Goal: Information Seeking & Learning: Learn about a topic

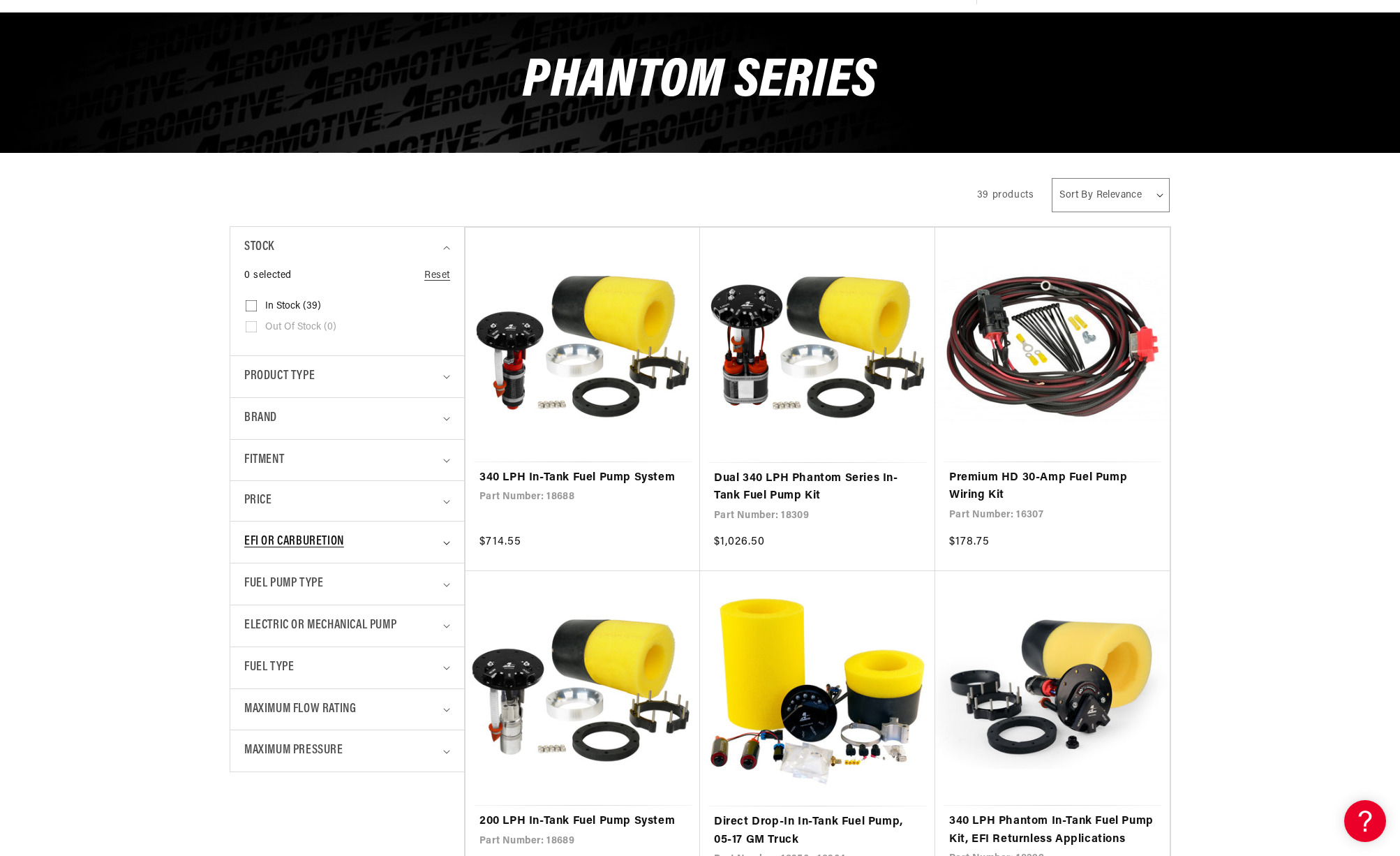
click at [348, 535] on div "EFI or Carburetion" at bounding box center [341, 542] width 194 height 21
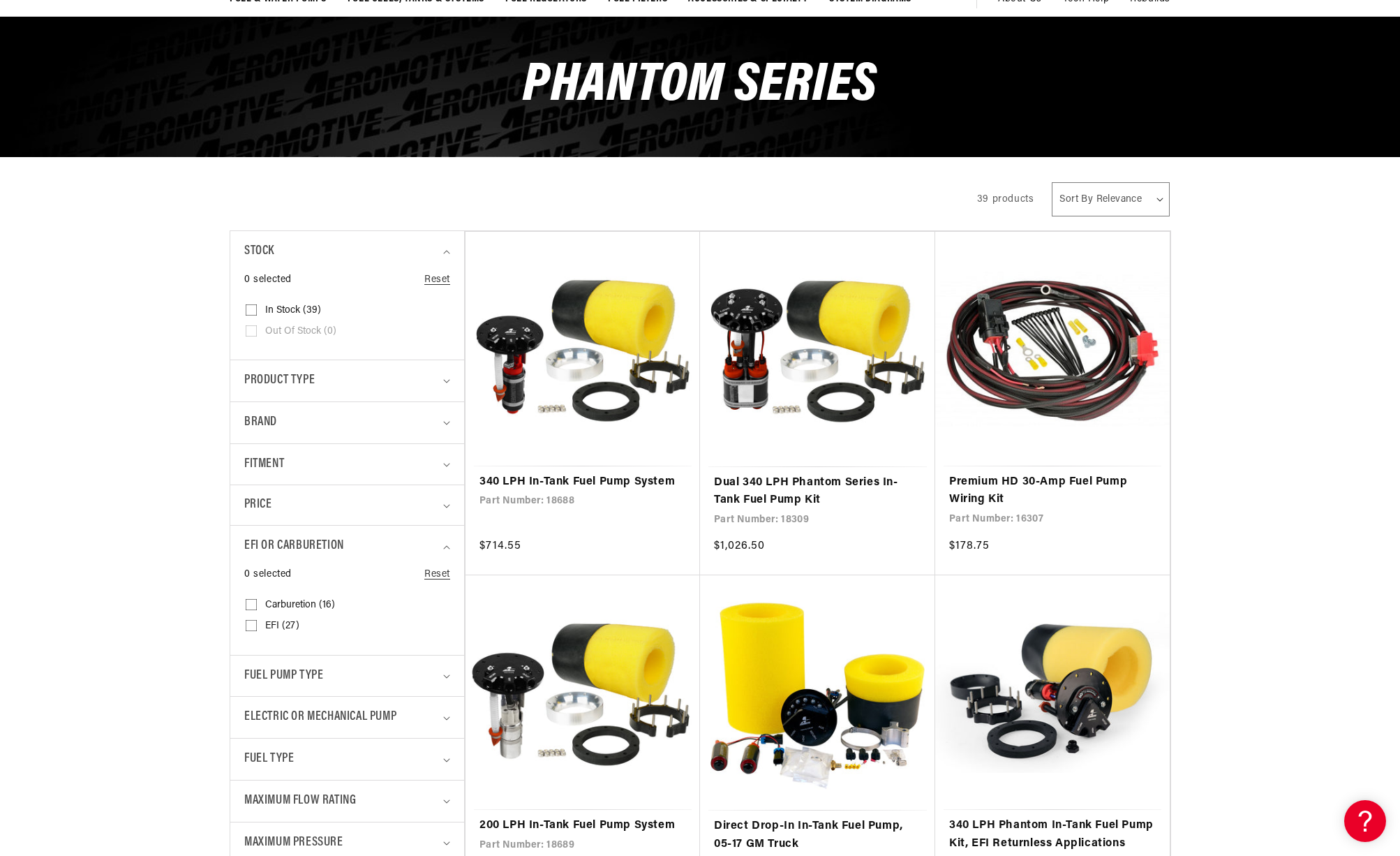
click at [254, 606] on input "Carburetion (16) Carburetion (16 products)" at bounding box center [251, 607] width 11 height 11
checkbox input "true"
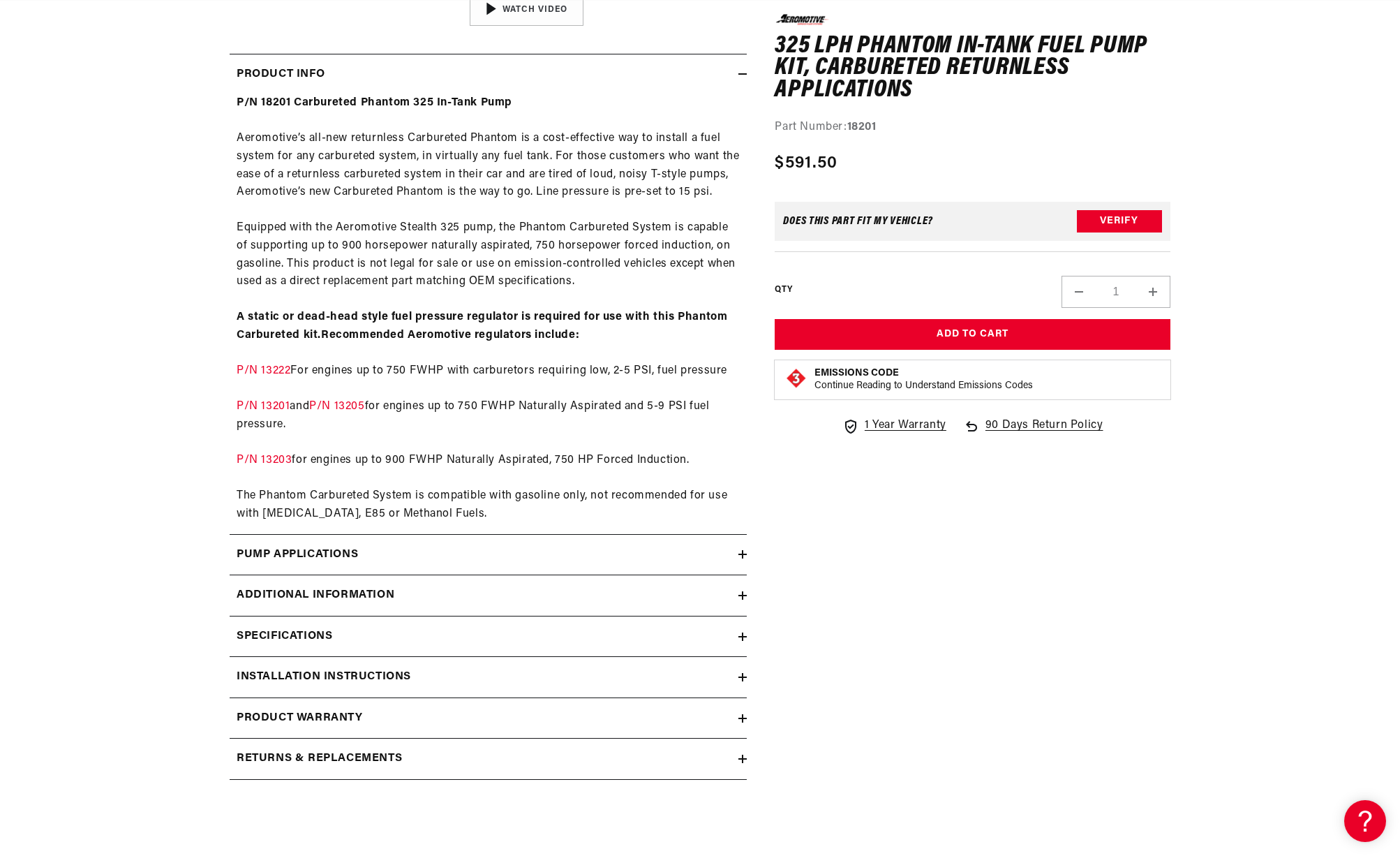
scroll to position [660, 0]
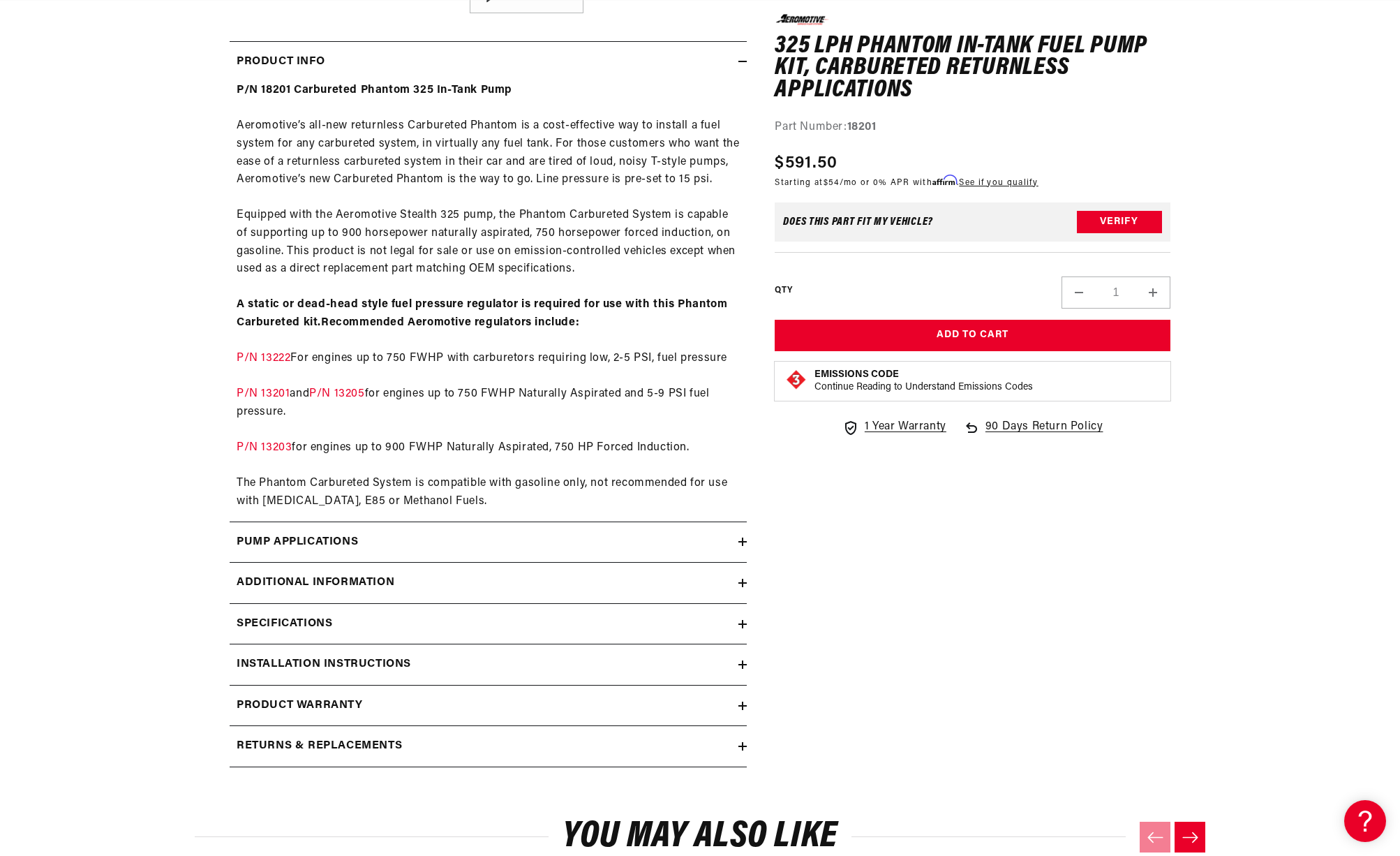
click at [267, 557] on summary "Pump Applications" at bounding box center [488, 542] width 518 height 40
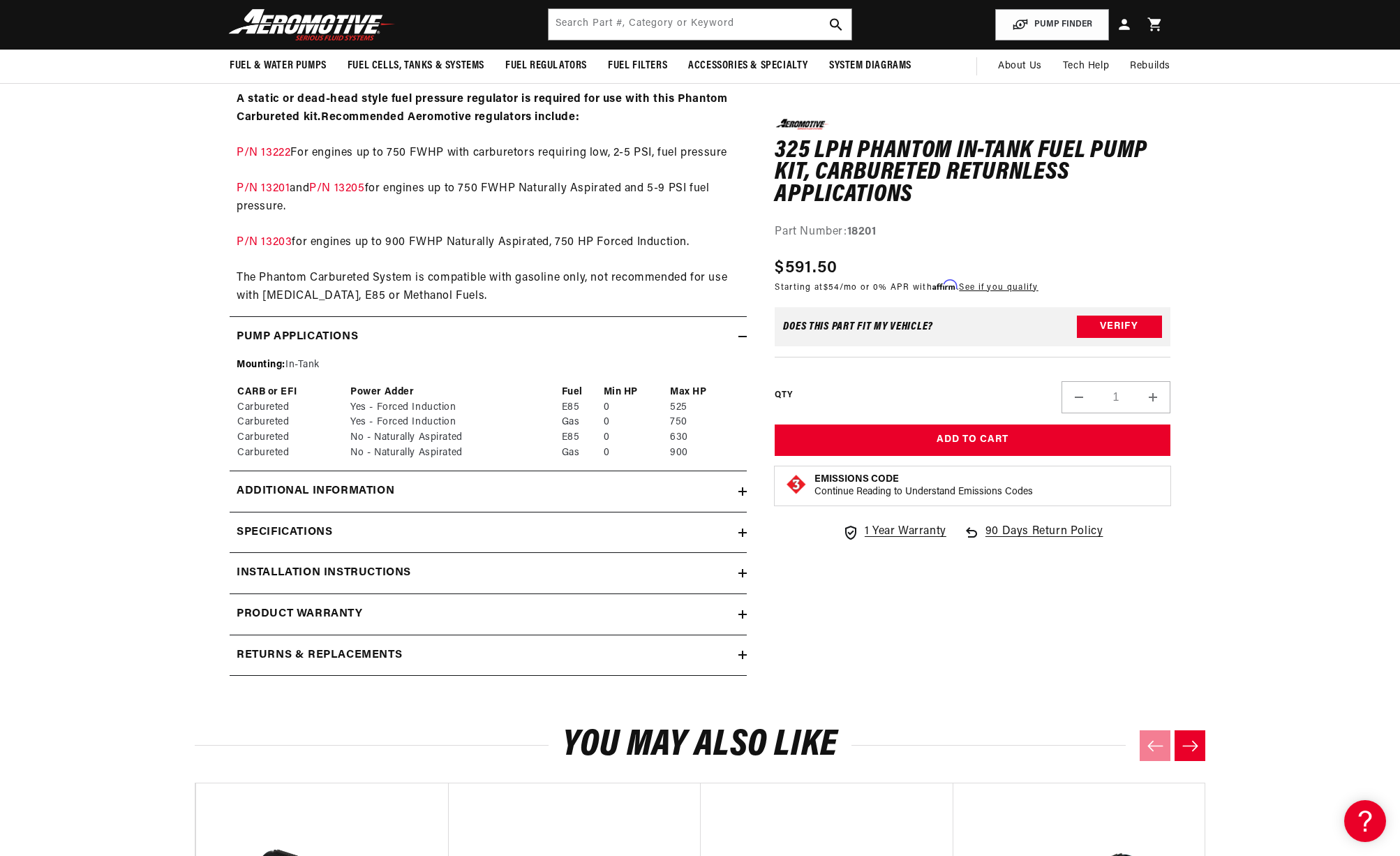
scroll to position [0, 552]
click at [246, 528] on h2 "Specifications" at bounding box center [284, 533] width 96 height 18
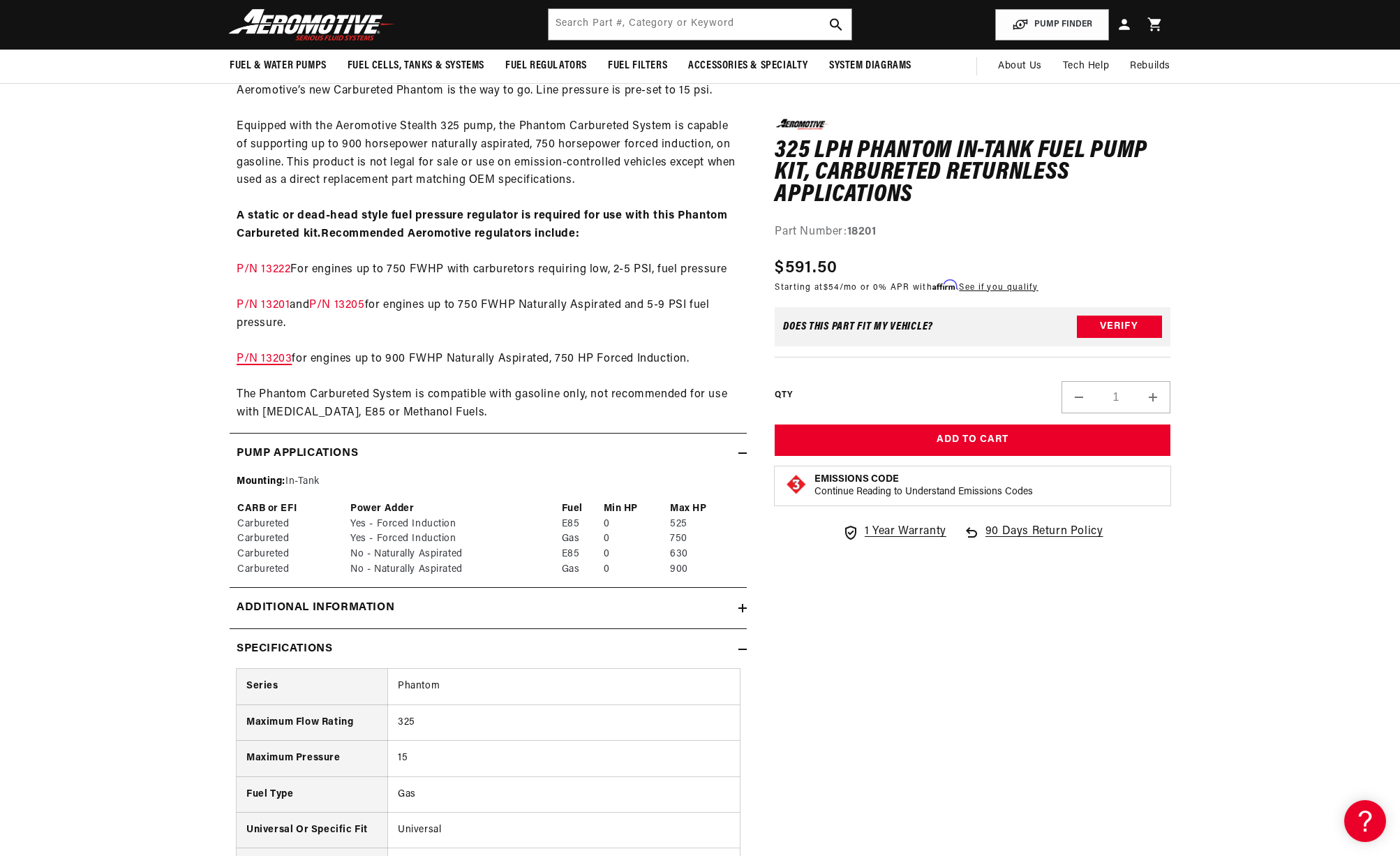
scroll to position [0, 0]
click at [271, 362] on link "P/N 13203" at bounding box center [264, 359] width 55 height 11
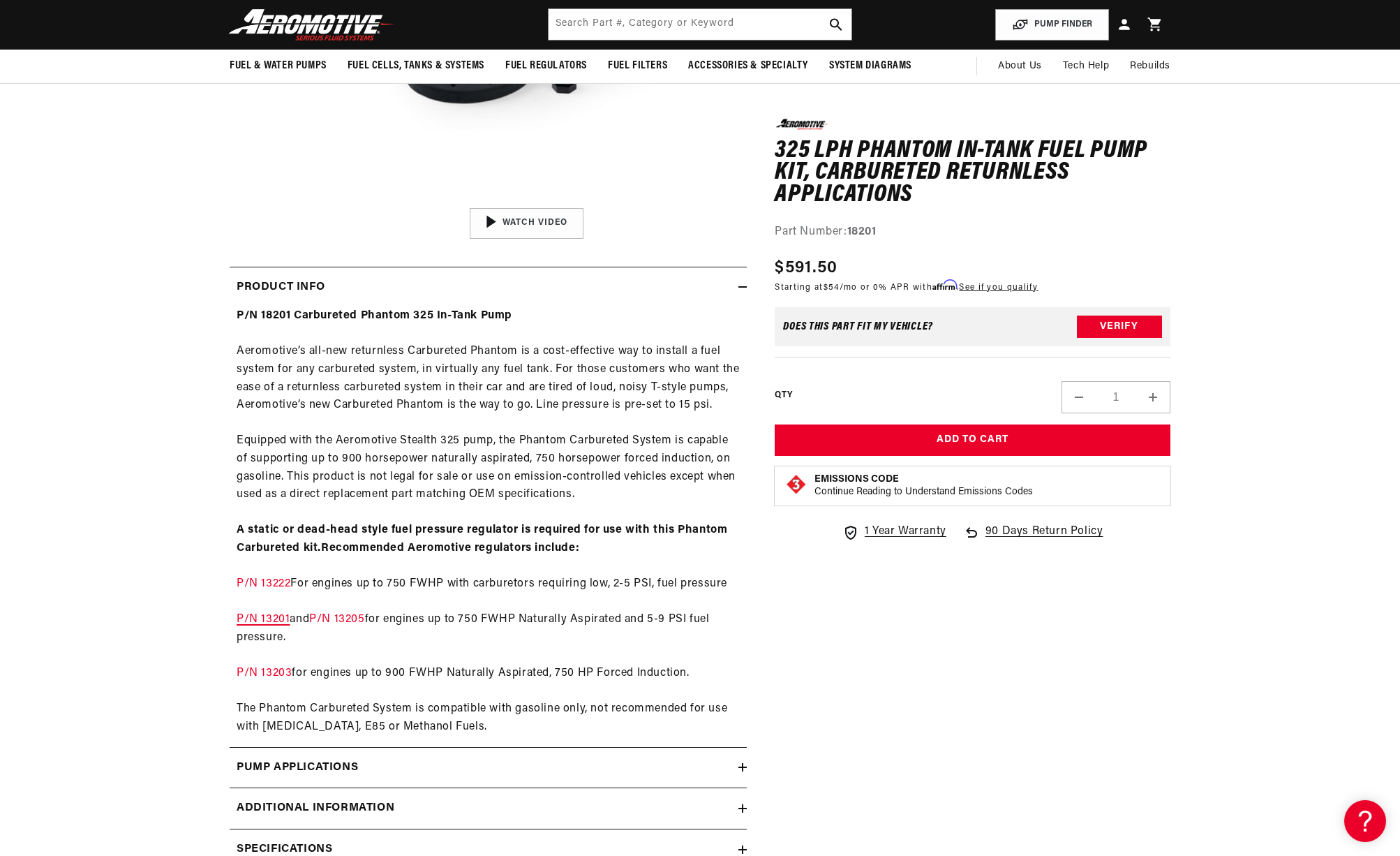
scroll to position [0, 552]
drag, startPoint x: 346, startPoint y: 444, endPoint x: 458, endPoint y: 441, distance: 112.0
click at [458, 441] on div "P/N 18201 Carbureted Phantom 325 In-Tank Pump Aeromotive’s all-new returnless C…" at bounding box center [488, 522] width 518 height 429
copy div "Aeromotive Stealth 325"
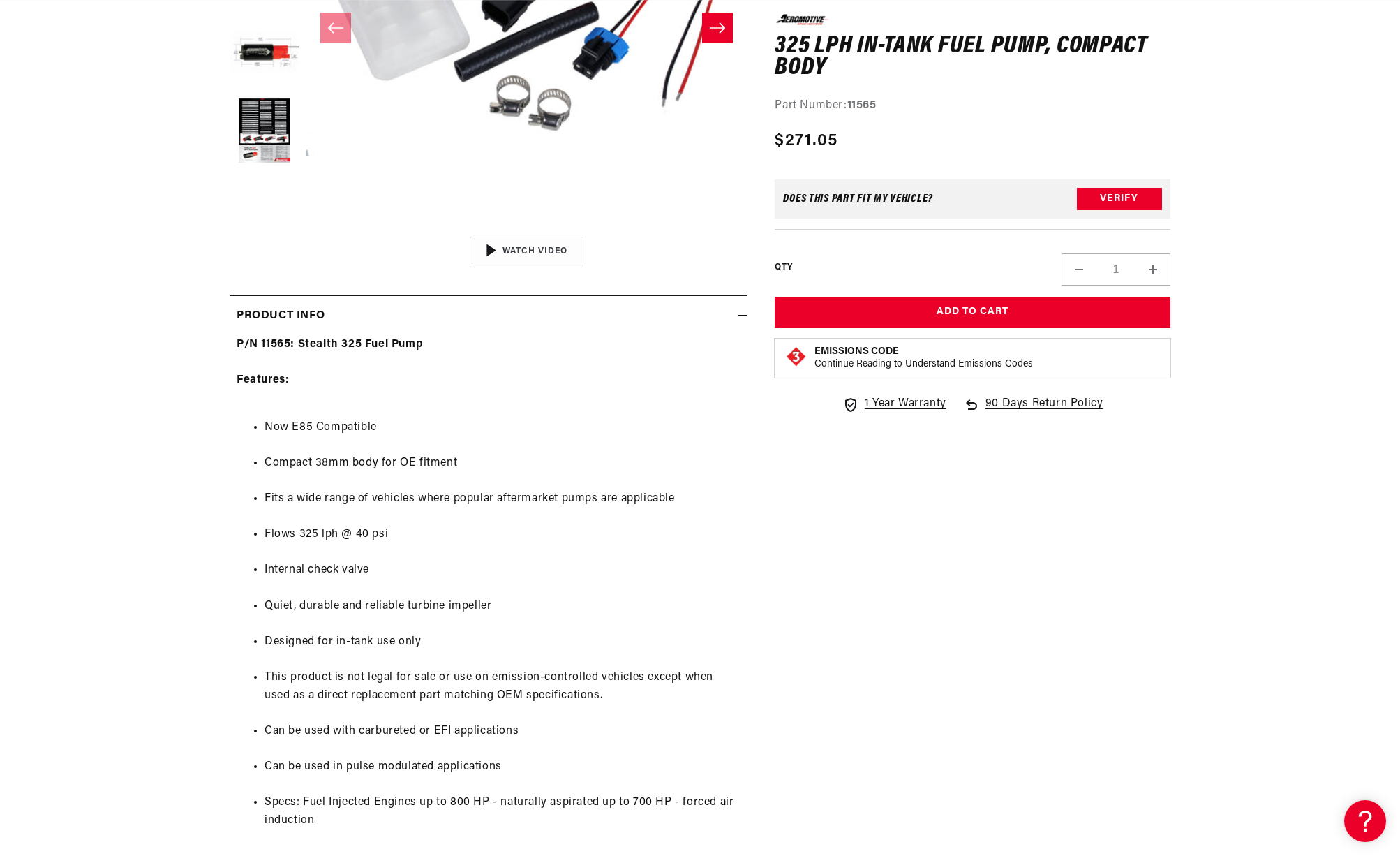
scroll to position [430, 0]
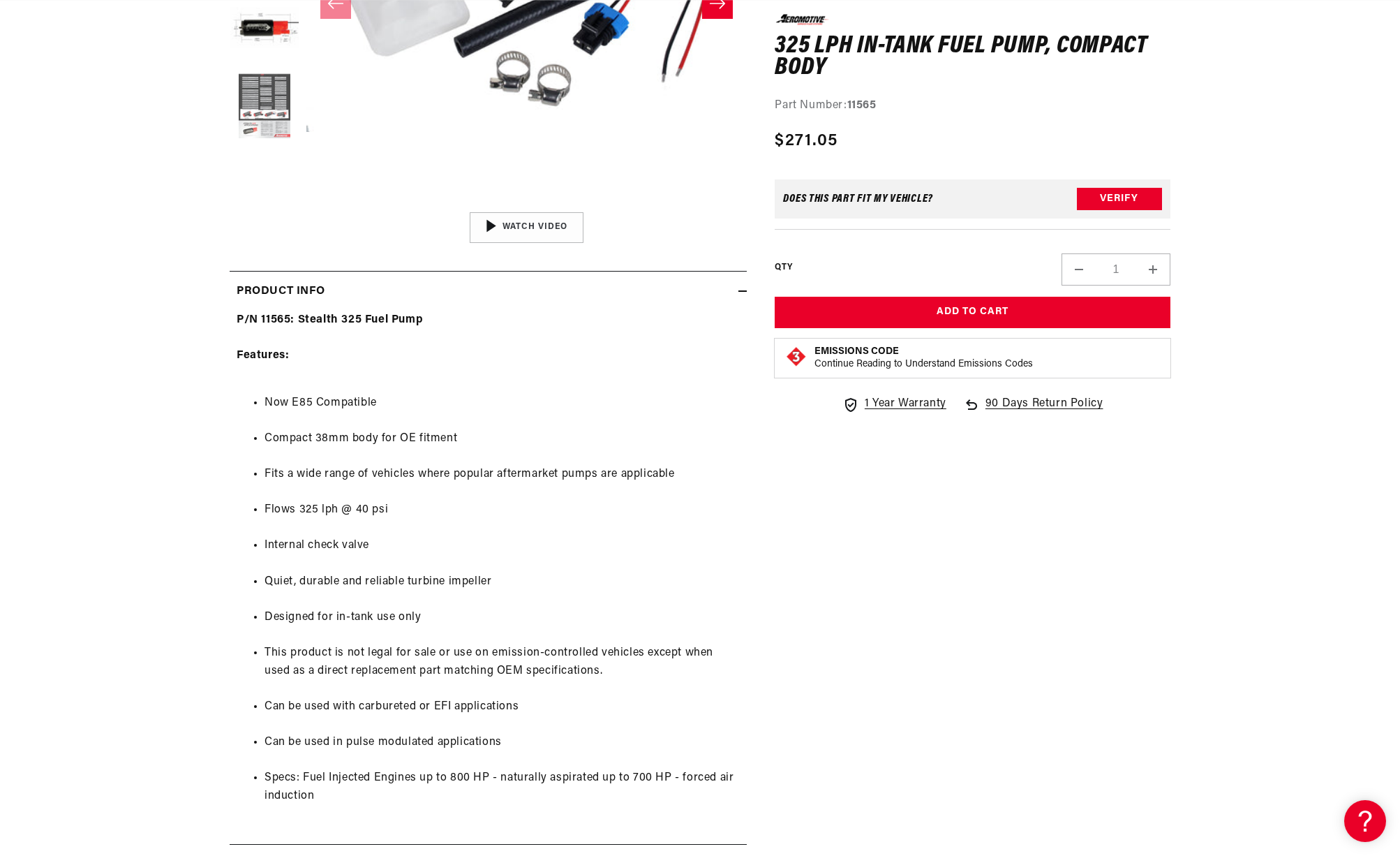
click at [289, 109] on button "Load image 5 in gallery view" at bounding box center [264, 106] width 70 height 70
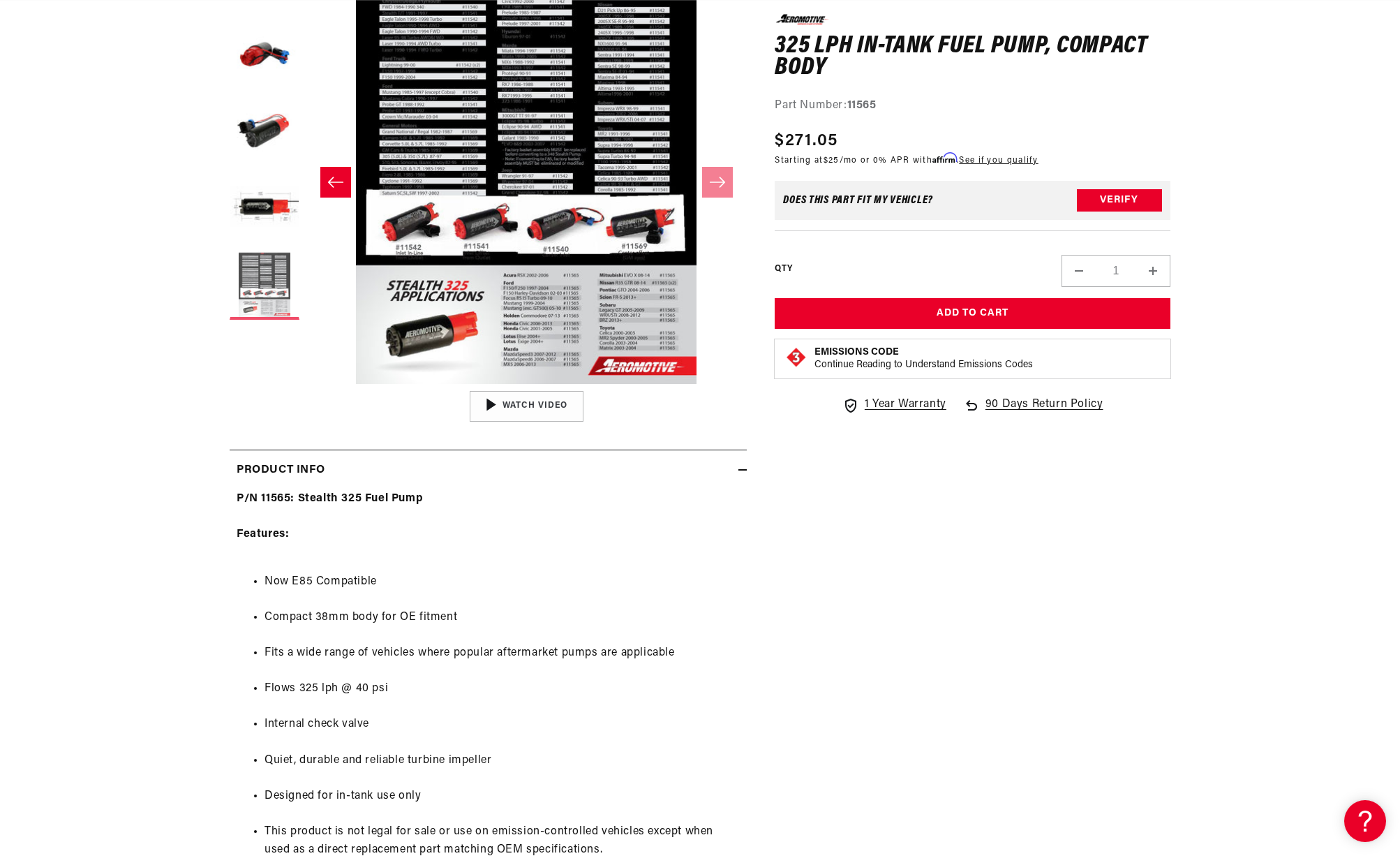
scroll to position [249, 0]
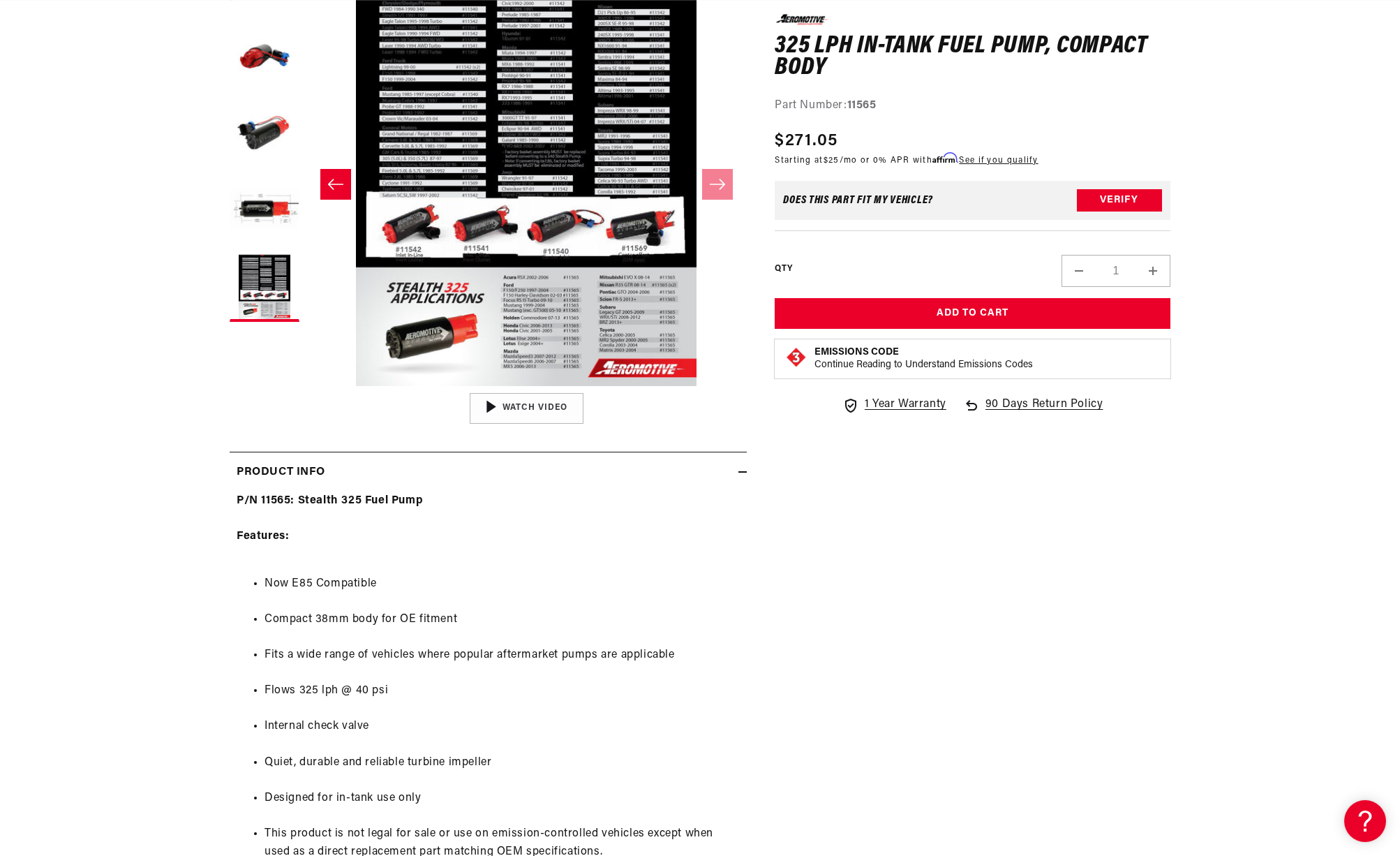
click at [306, 386] on button "Open media 5 in modal" at bounding box center [306, 386] width 0 height 0
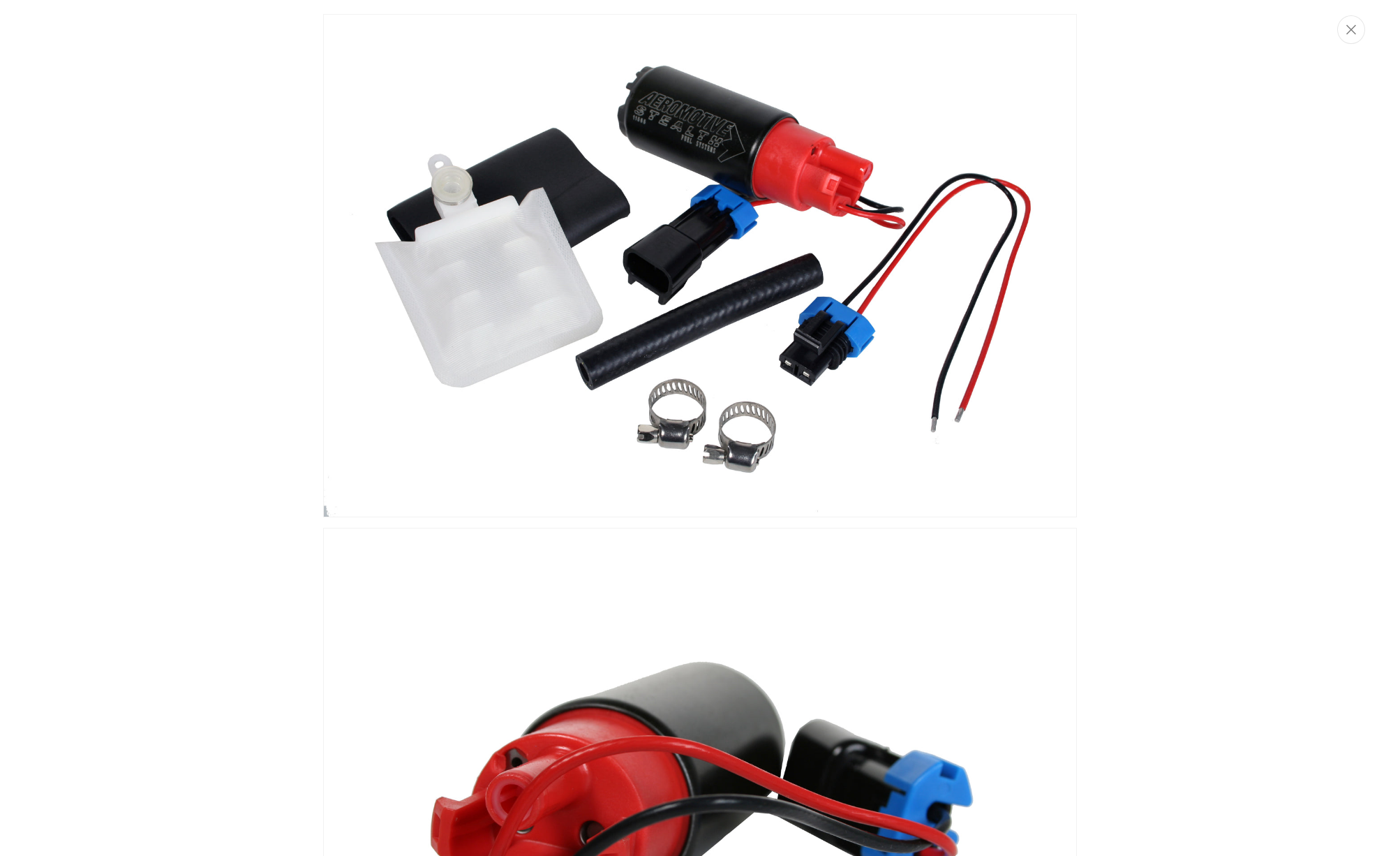
scroll to position [0, 552]
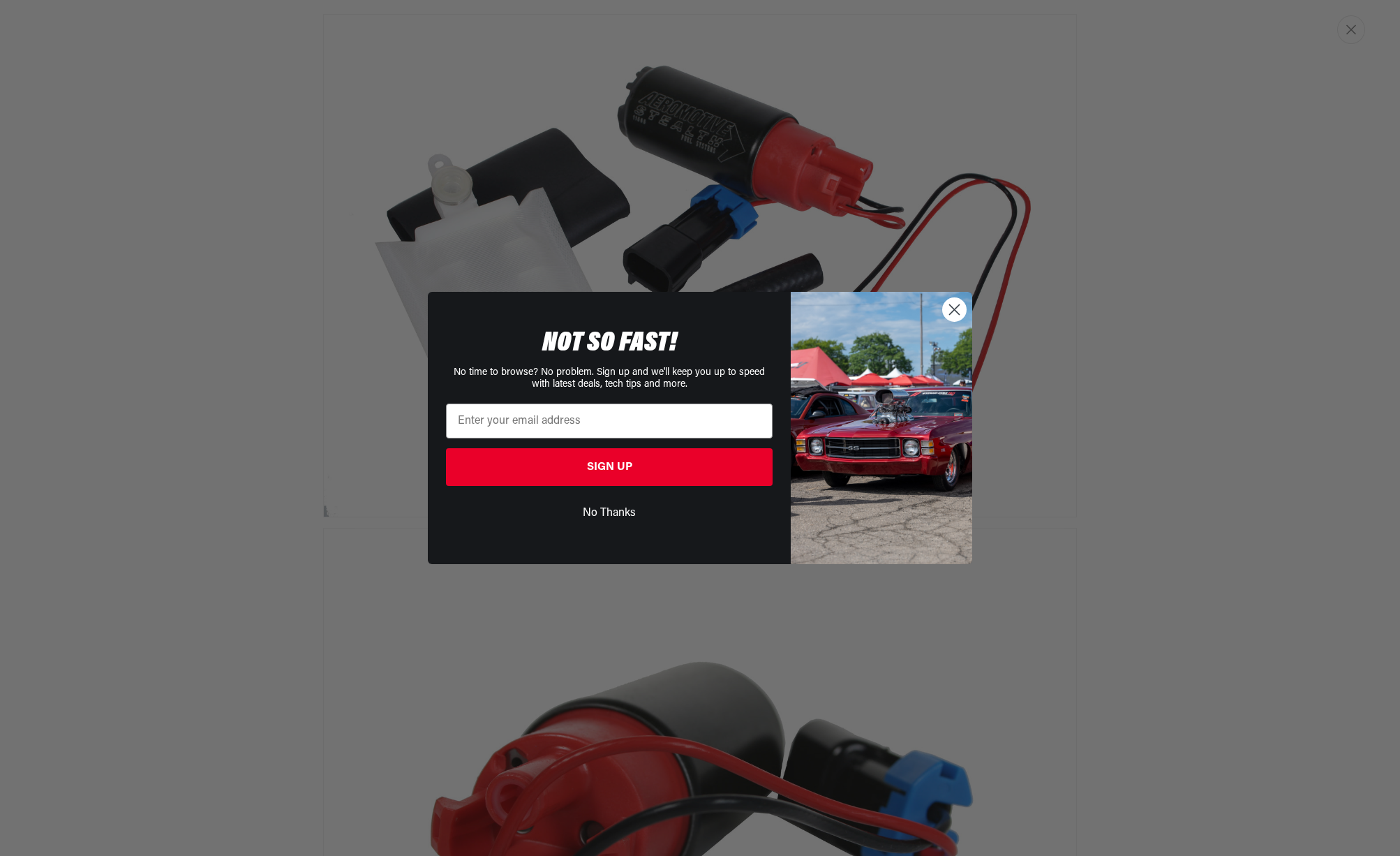
click at [1340, 37] on div "Close dialog NOT SO FAST! No time to browse? No problem. Sign up and we'll keep…" at bounding box center [700, 428] width 1400 height 856
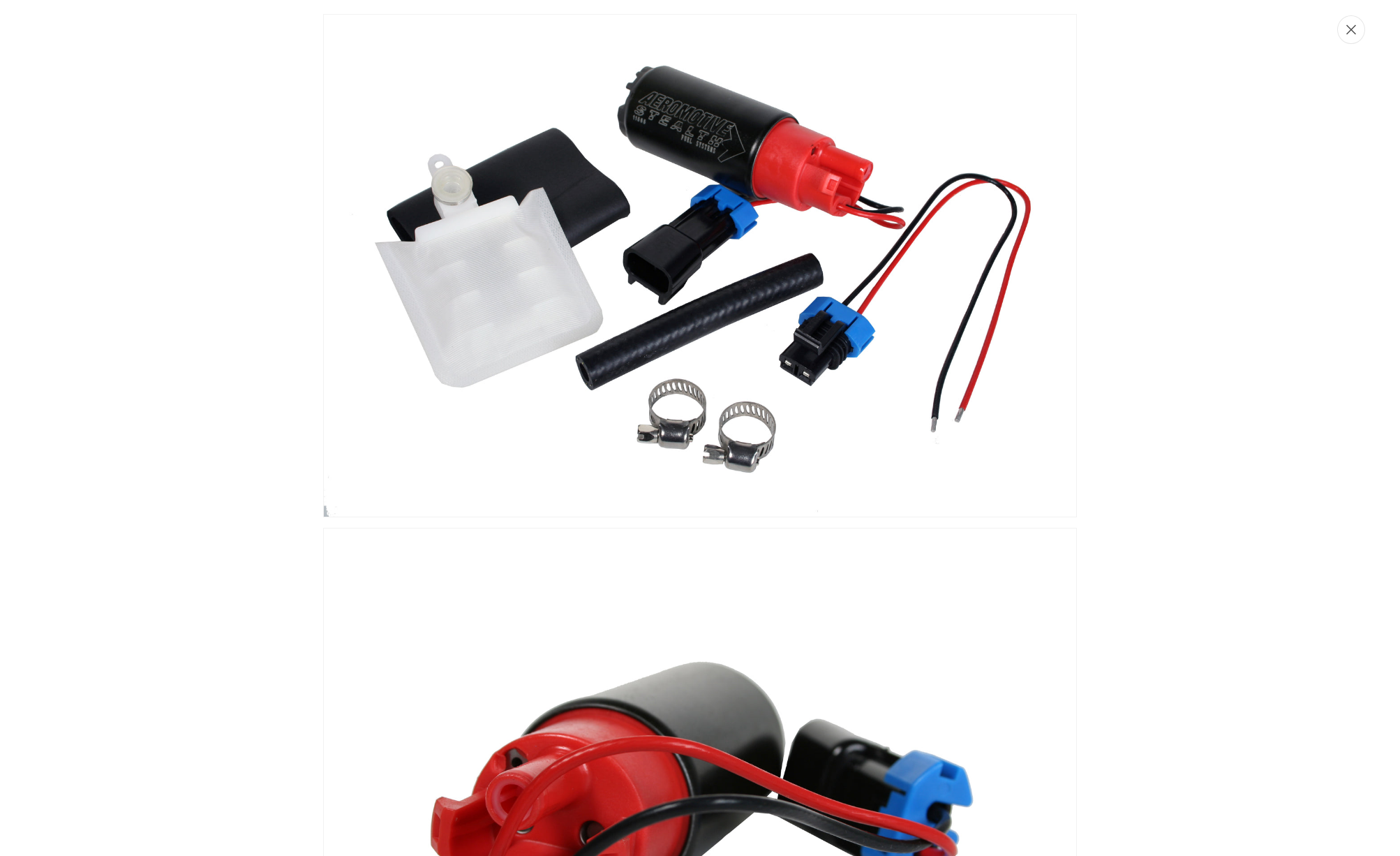
click at [1360, 34] on button "Close" at bounding box center [1351, 29] width 28 height 29
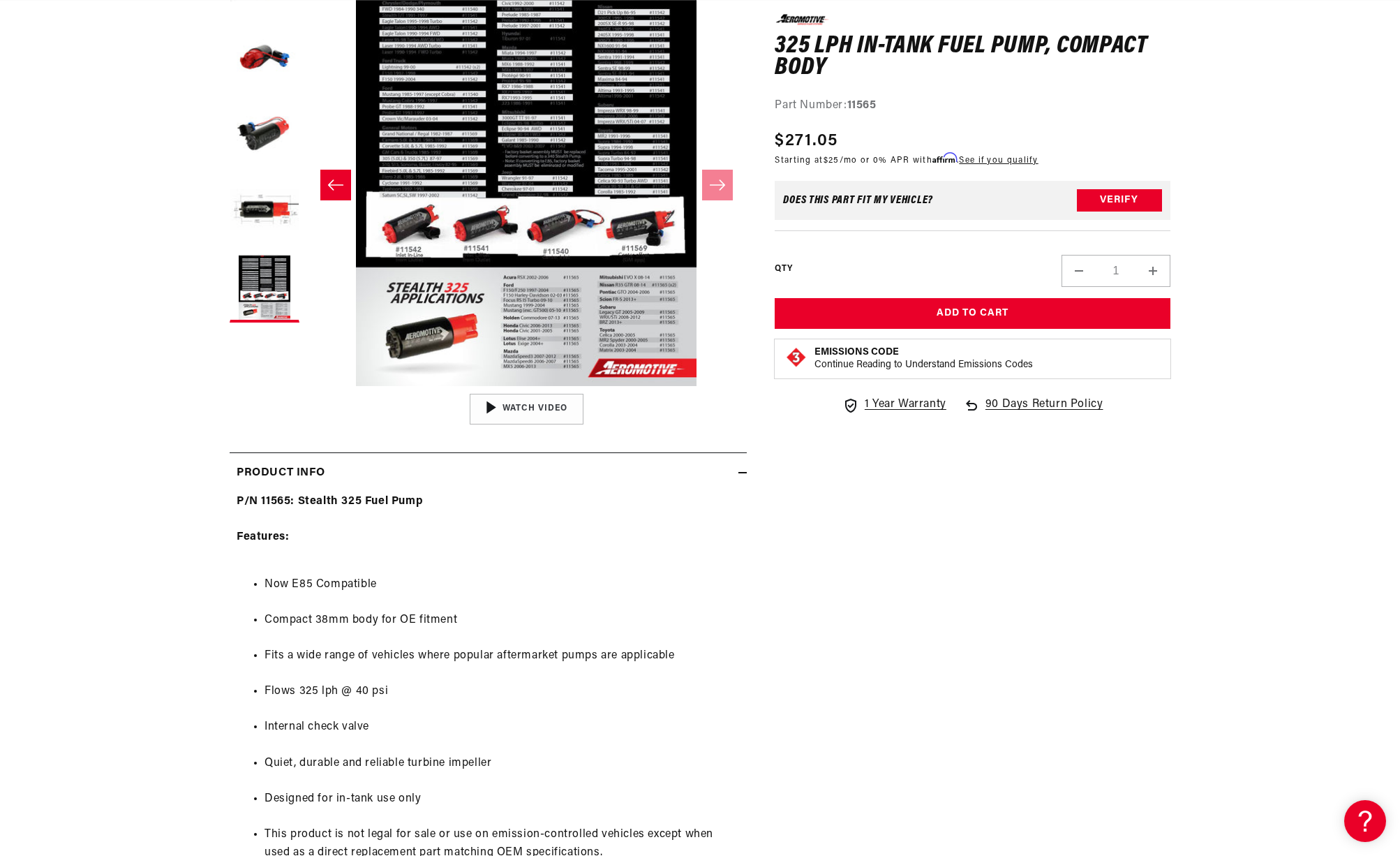
scroll to position [0, 0]
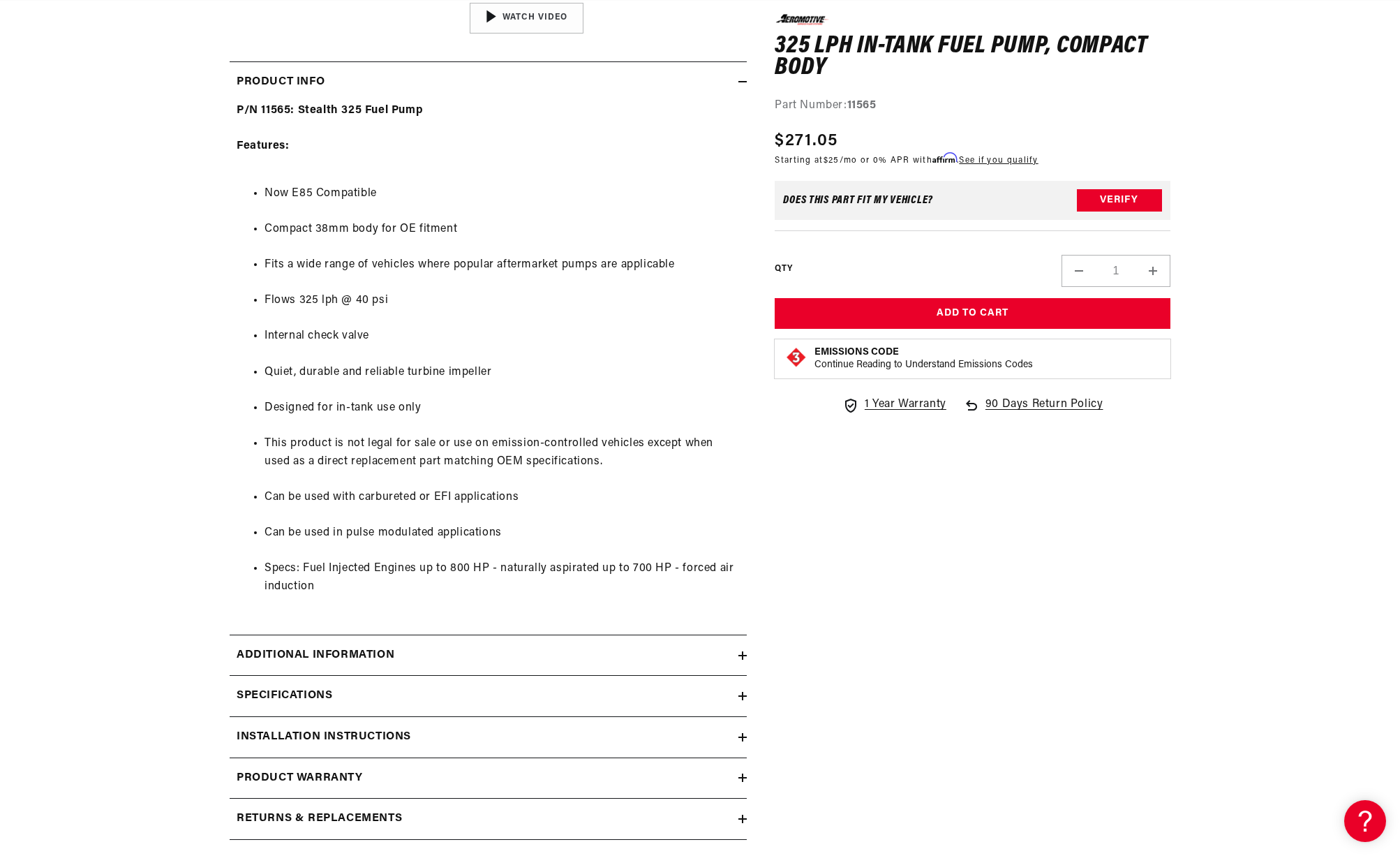
click at [302, 692] on h2 "Specifications" at bounding box center [284, 696] width 96 height 18
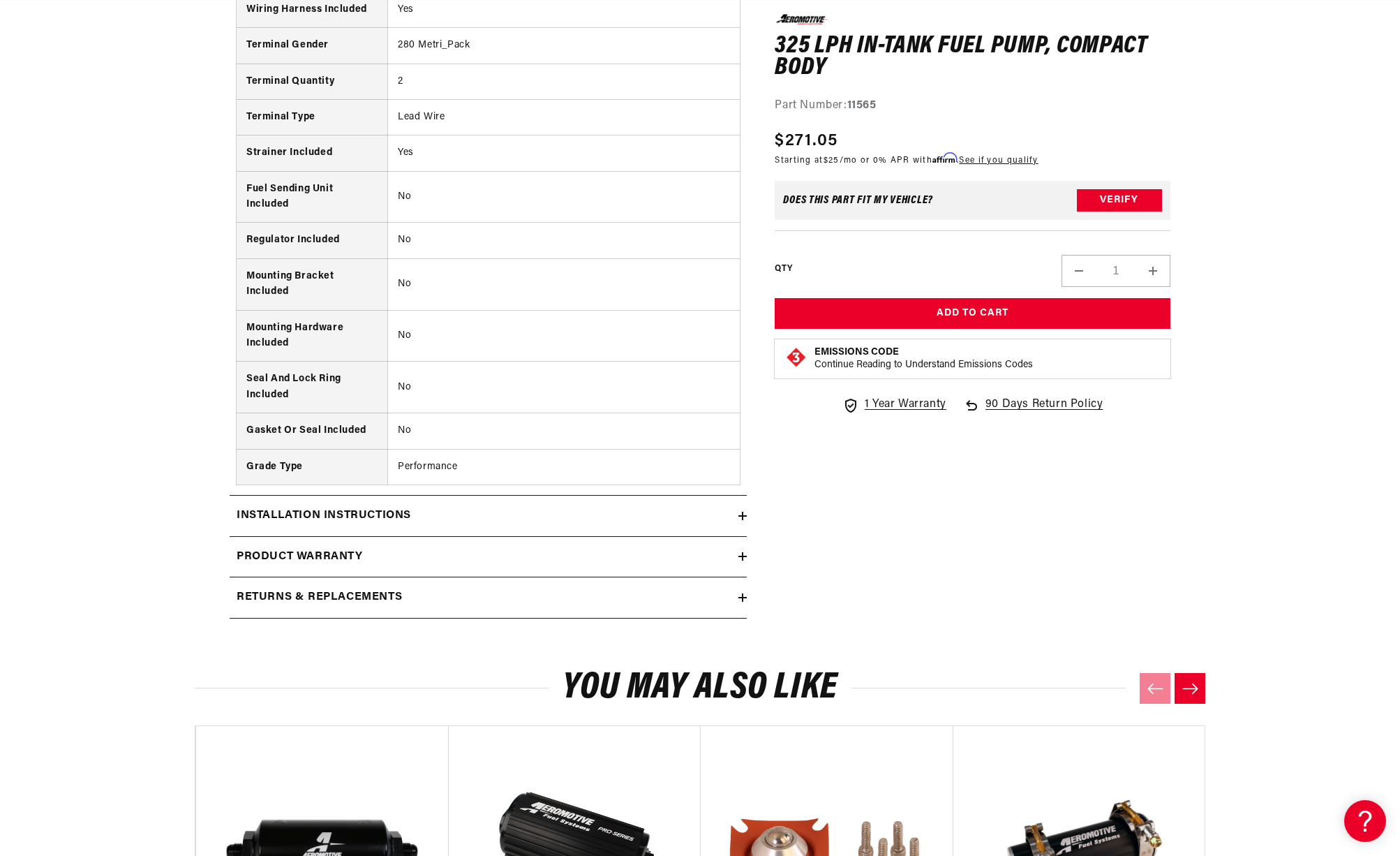
click at [362, 531] on summary "Installation Instructions" at bounding box center [488, 516] width 518 height 40
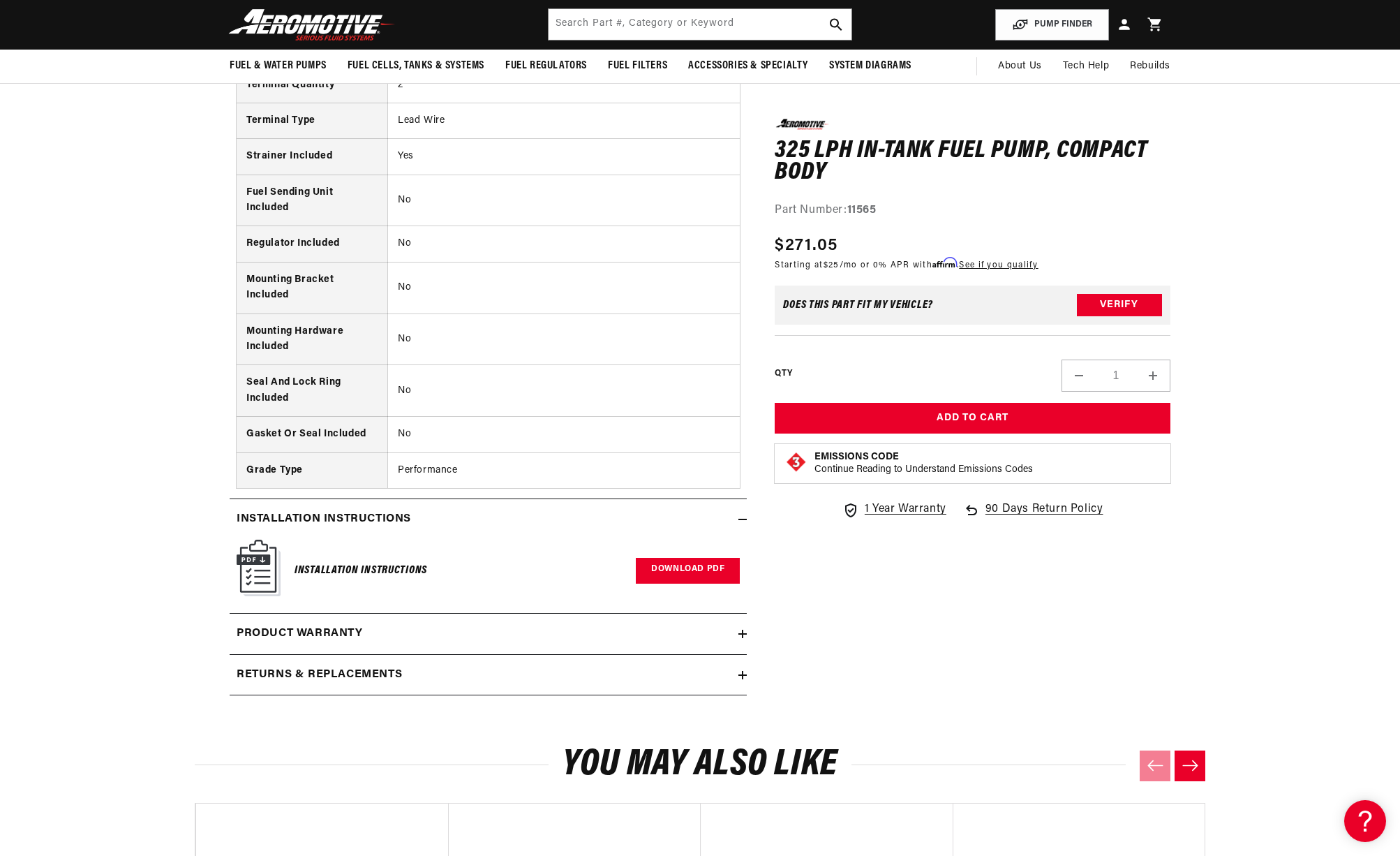
click at [674, 576] on link "Download PDF" at bounding box center [688, 571] width 104 height 26
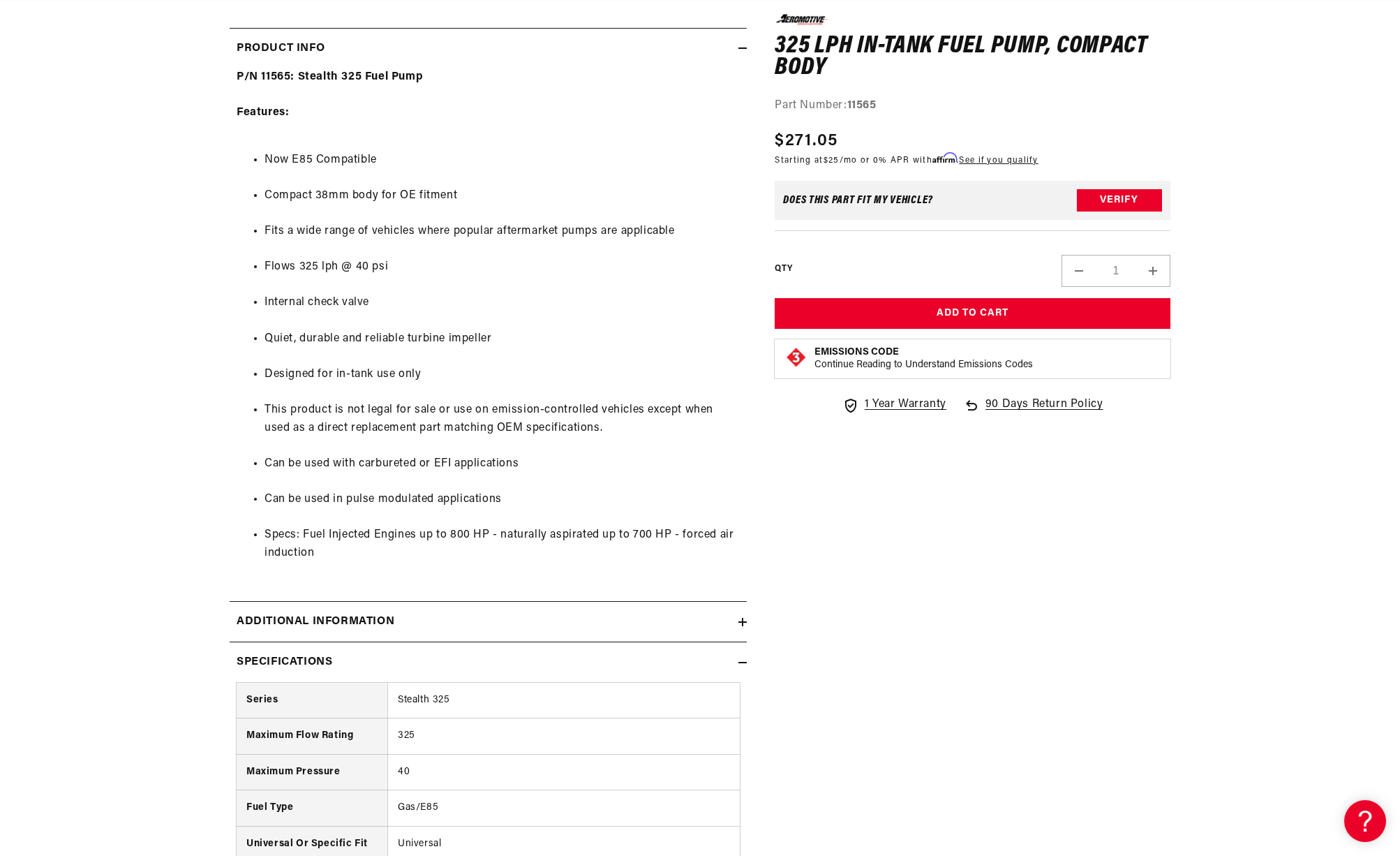
scroll to position [0, 552]
click at [380, 618] on h2 "Additional information" at bounding box center [315, 622] width 157 height 18
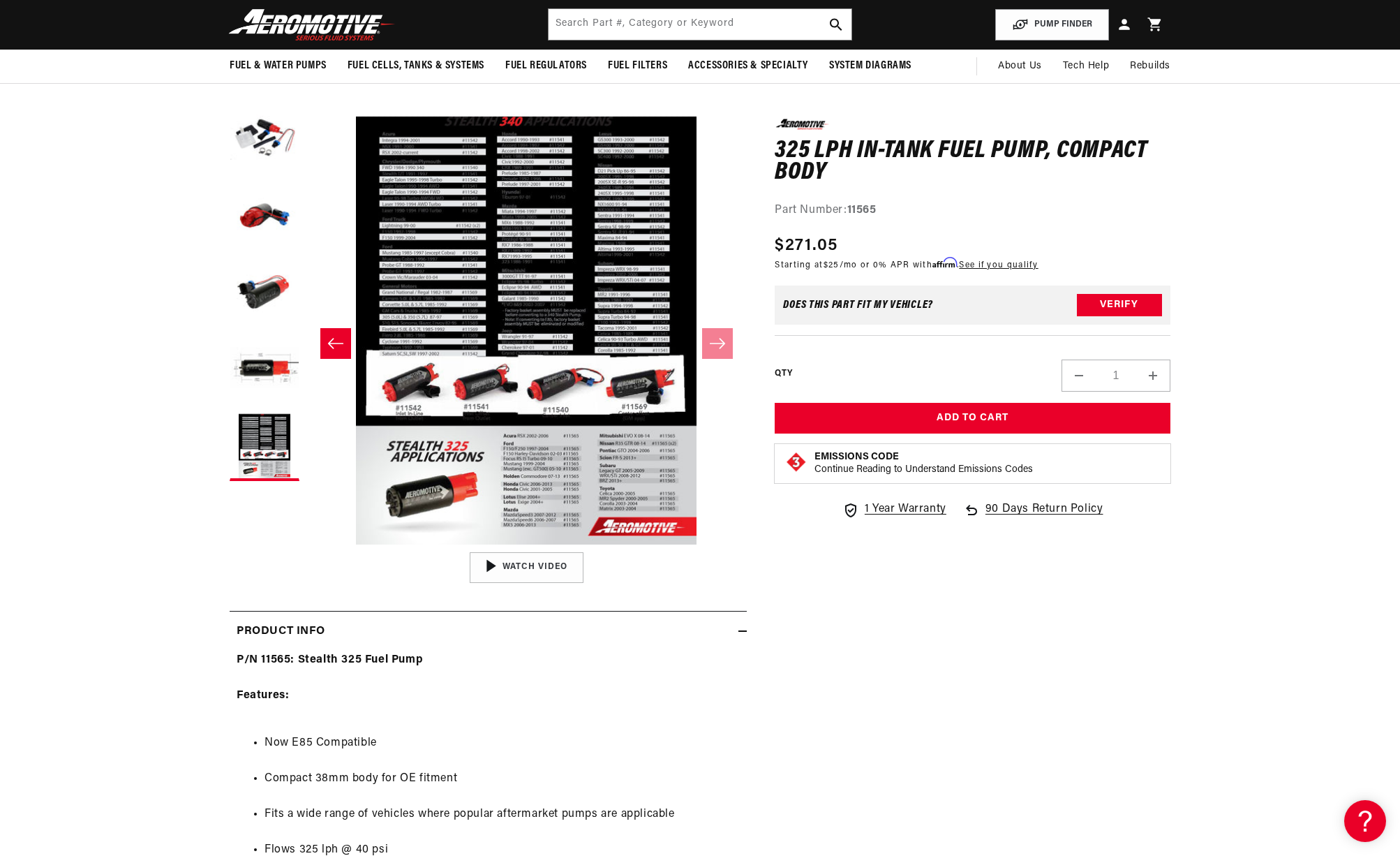
scroll to position [0, 0]
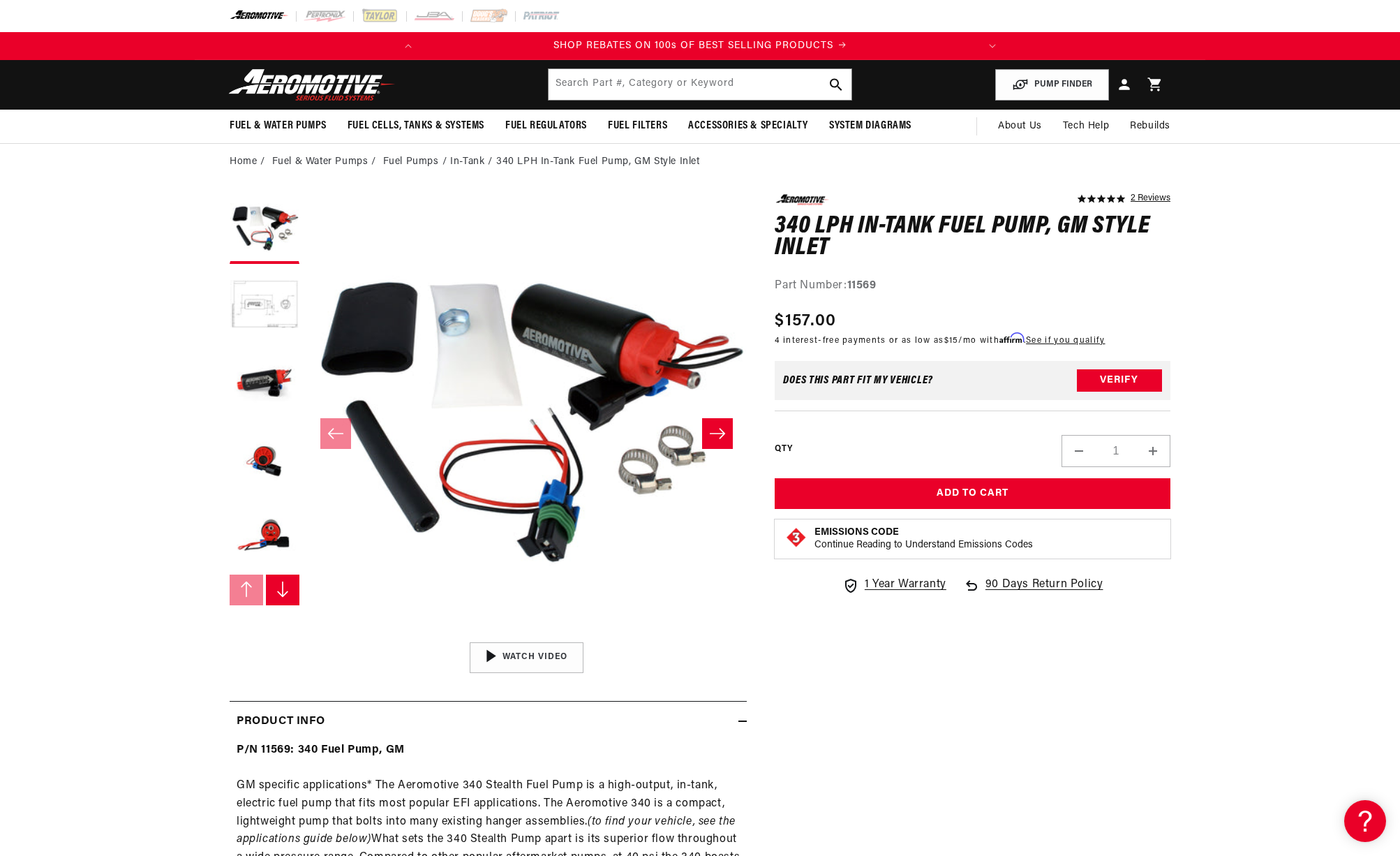
click at [856, 285] on strong "11569" at bounding box center [862, 286] width 29 height 11
copy strong "11569"
click at [270, 290] on button "Load image 2 in gallery view" at bounding box center [264, 306] width 70 height 70
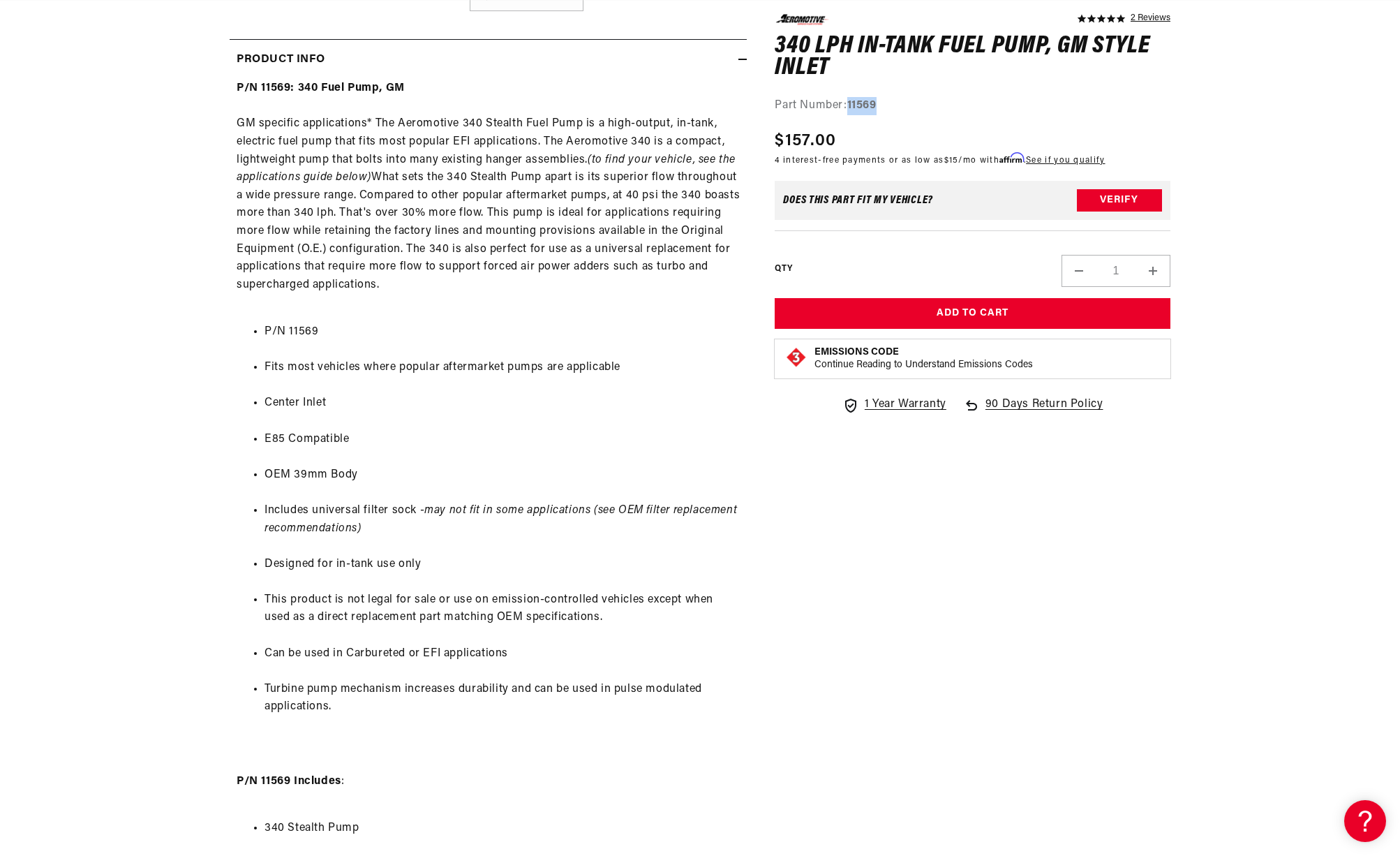
scroll to position [0, 511]
